Goal: Task Accomplishment & Management: Manage account settings

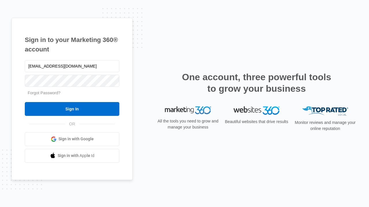
type input "[EMAIL_ADDRESS][DOMAIN_NAME]"
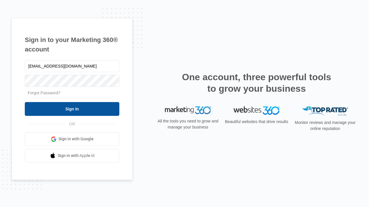
click at [72, 109] on input "Sign In" at bounding box center [72, 109] width 94 height 14
